Goal: Transaction & Acquisition: Purchase product/service

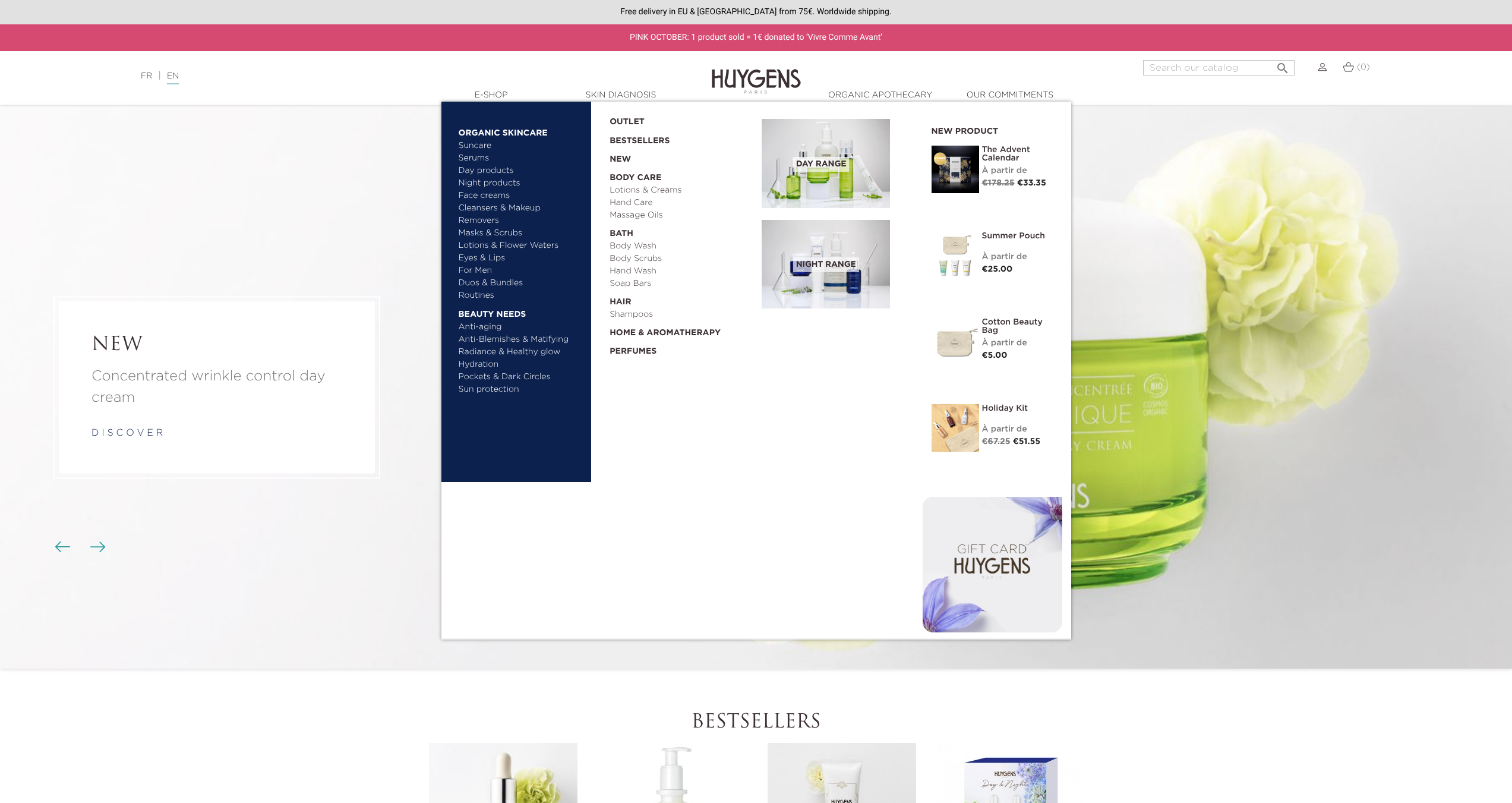
click at [479, 143] on link "Suncare" at bounding box center [521, 146] width 124 height 12
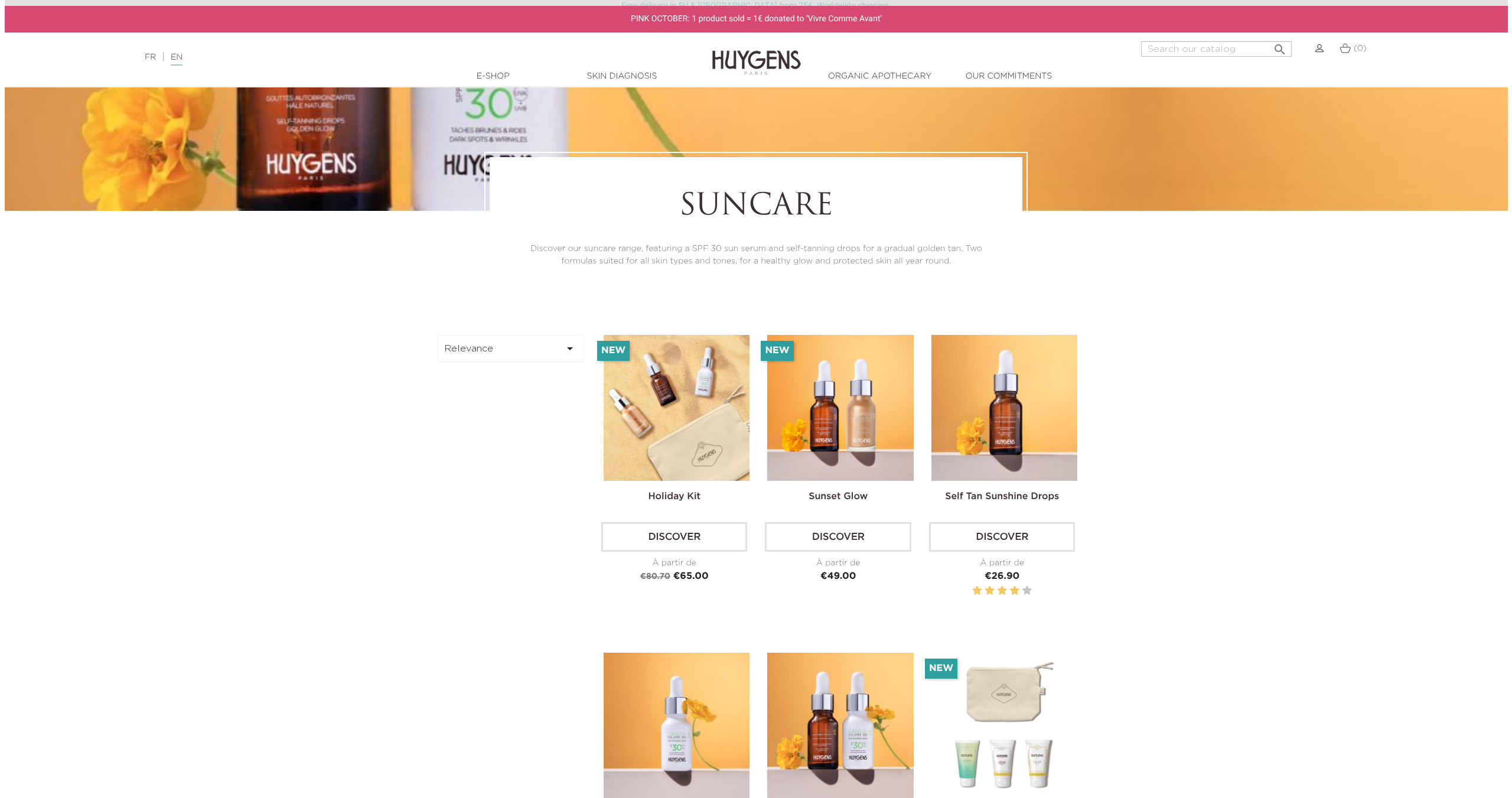
scroll to position [295, 0]
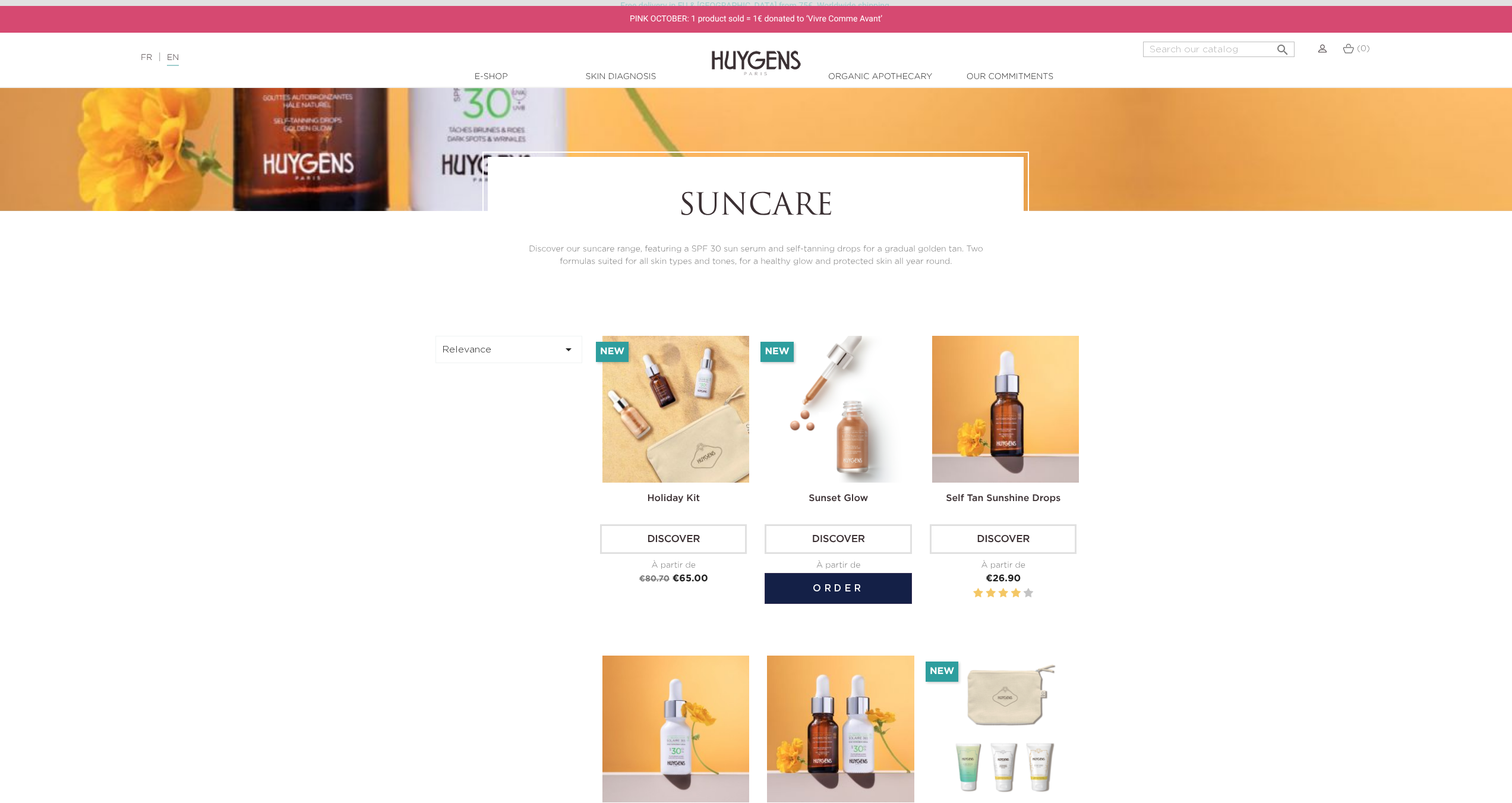
click at [826, 586] on button "Order" at bounding box center [838, 588] width 147 height 31
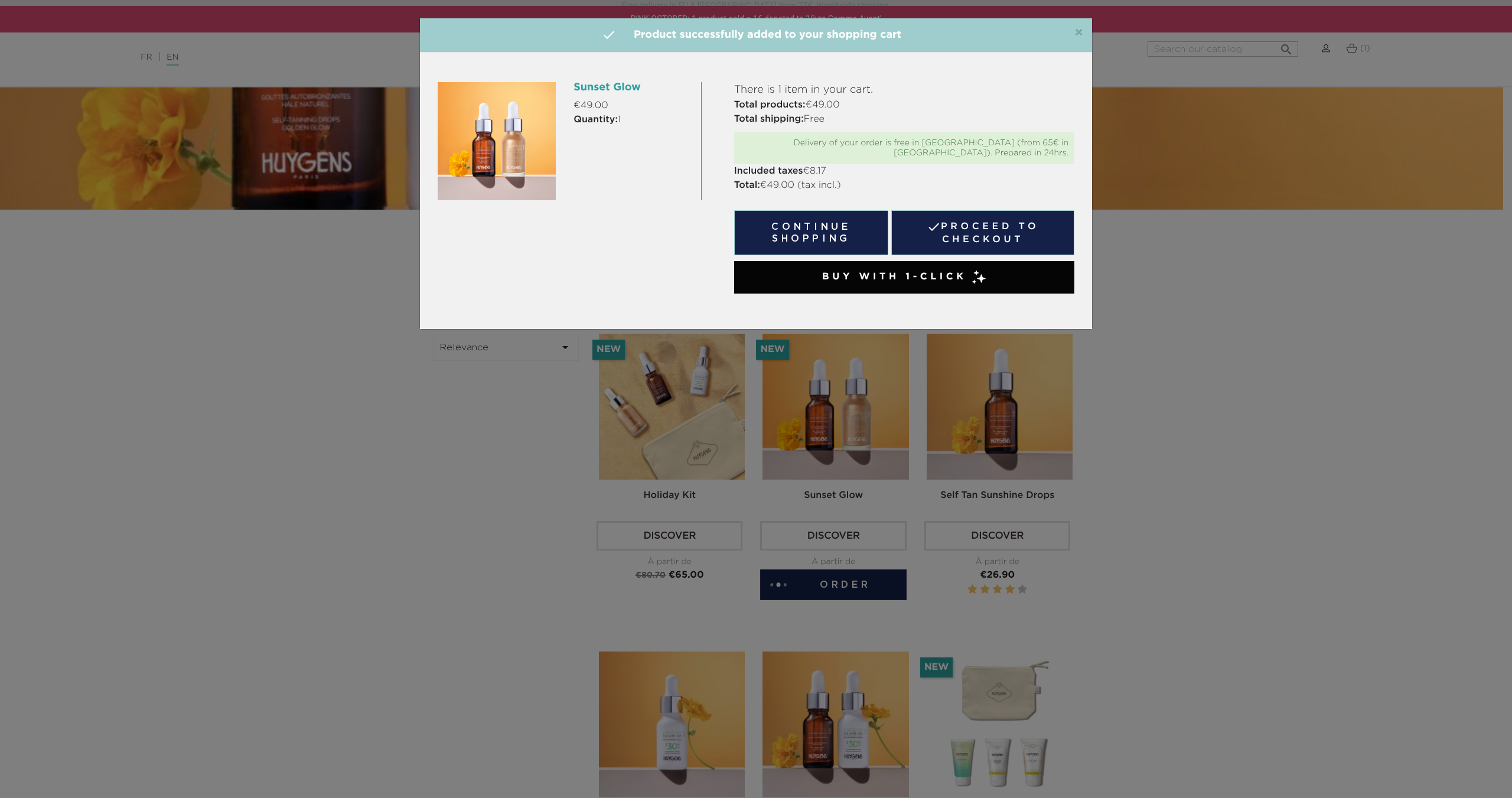
click at [956, 226] on link " Proceed to checkout" at bounding box center [983, 233] width 183 height 45
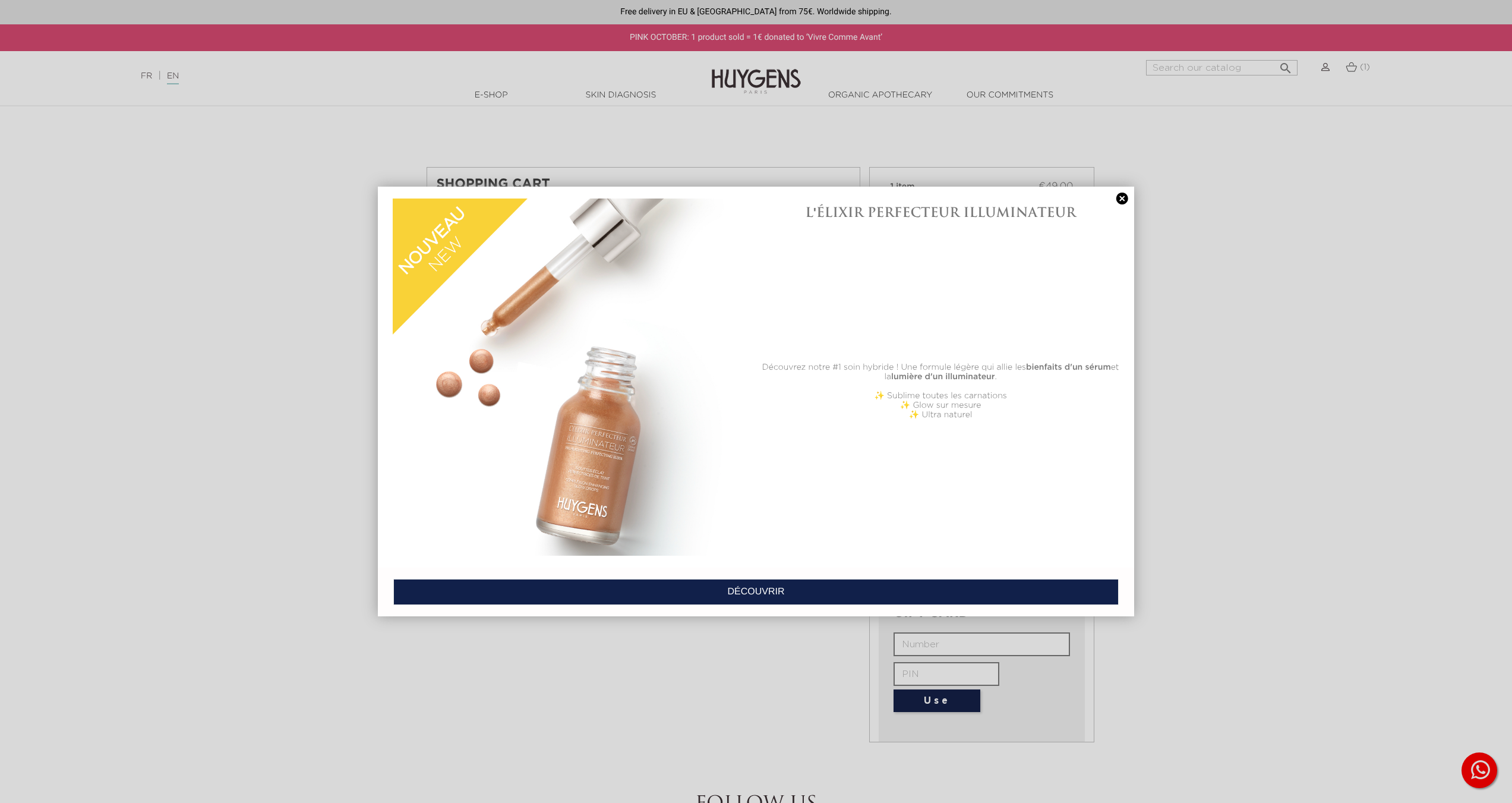
click at [1120, 197] on link at bounding box center [1122, 199] width 16 height 12
